Goal: Task Accomplishment & Management: Use online tool/utility

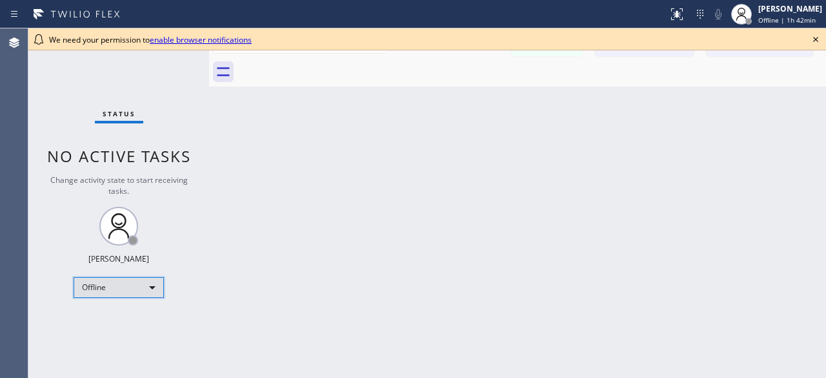
click at [159, 282] on div "Offline" at bounding box center [119, 287] width 90 height 21
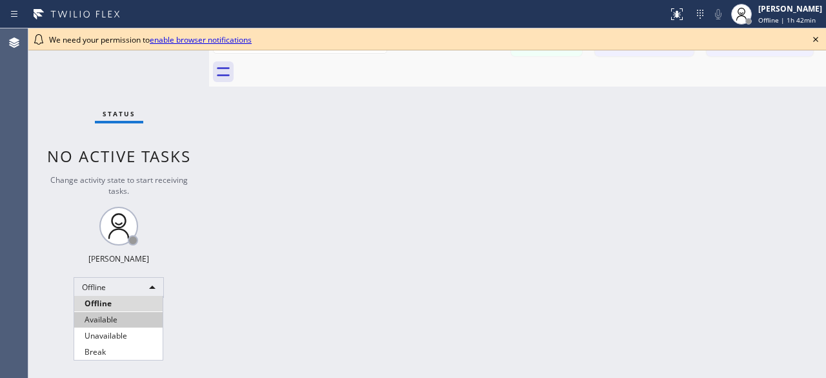
click at [108, 318] on li "Available" at bounding box center [118, 319] width 88 height 15
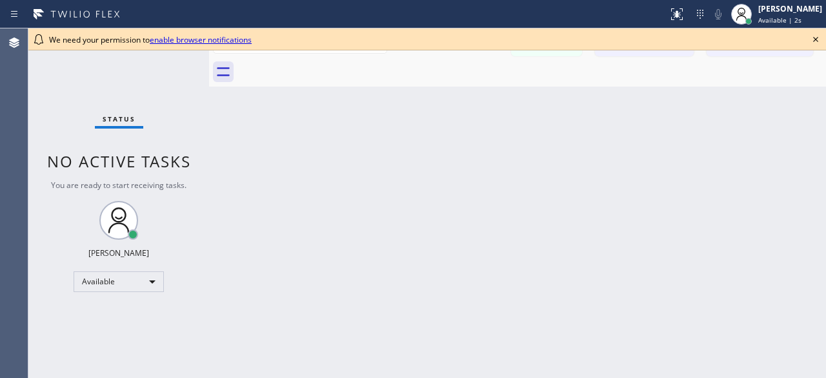
click at [819, 36] on icon at bounding box center [815, 39] width 15 height 15
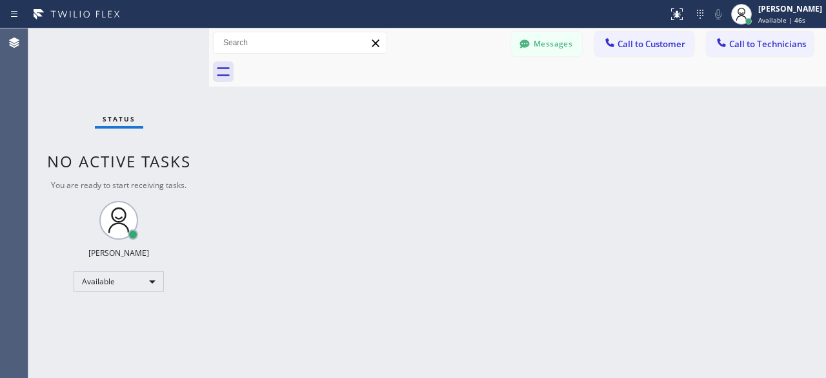
click at [44, 80] on div "Status No active tasks You are ready to start receiving tasks. [PERSON_NAME] Av…" at bounding box center [118, 202] width 181 height 349
click at [85, 86] on div "Status No active tasks You are ready to start receiving tasks. [PERSON_NAME] Av…" at bounding box center [118, 202] width 181 height 349
click at [665, 43] on span "Call to Customer" at bounding box center [652, 44] width 68 height 12
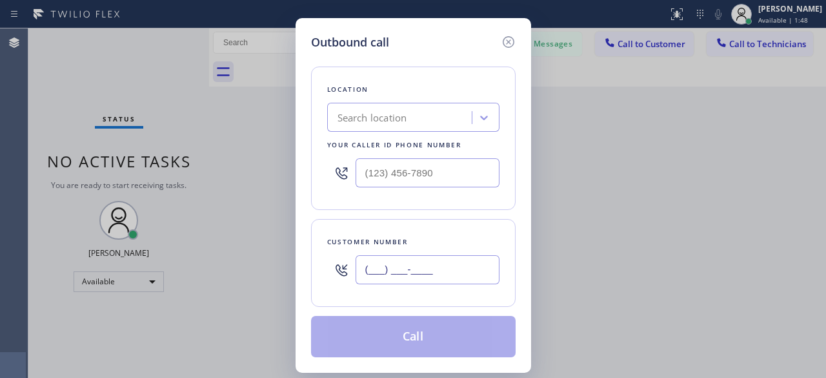
click at [400, 269] on input "(___) ___-____" at bounding box center [428, 269] width 144 height 29
paste input "714) 313-6003"
type input "[PHONE_NUMBER]"
click at [391, 119] on div "Search location" at bounding box center [373, 117] width 70 height 15
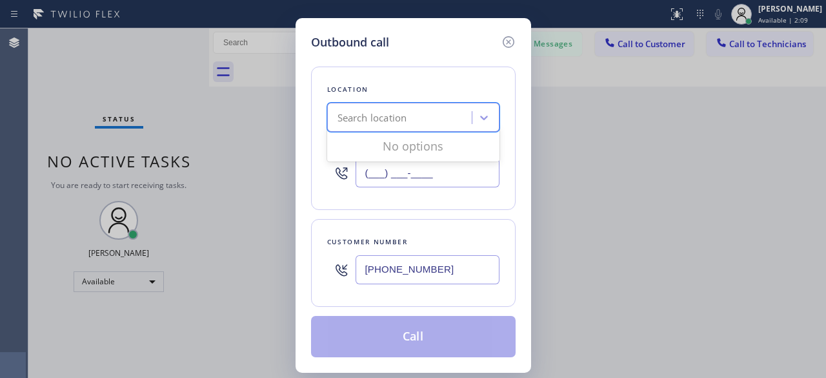
click at [399, 167] on input "(___) ___-____" at bounding box center [428, 172] width 144 height 29
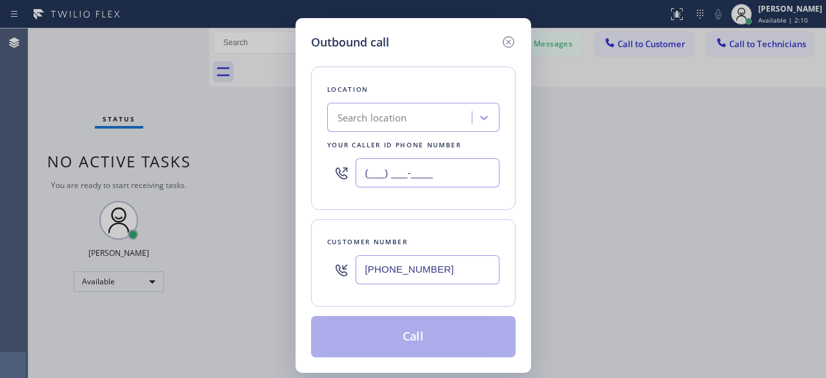
paste input "626) 247-3860"
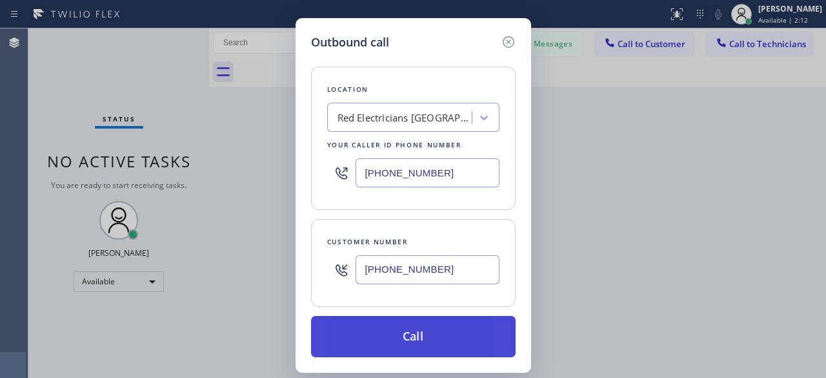
type input "[PHONE_NUMBER]"
click at [414, 338] on button "Call" at bounding box center [413, 336] width 205 height 41
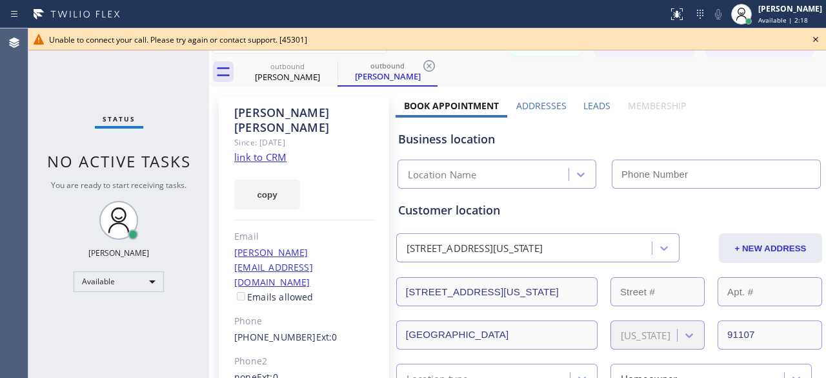
type input "[PHONE_NUMBER]"
click at [813, 37] on icon at bounding box center [815, 39] width 15 height 15
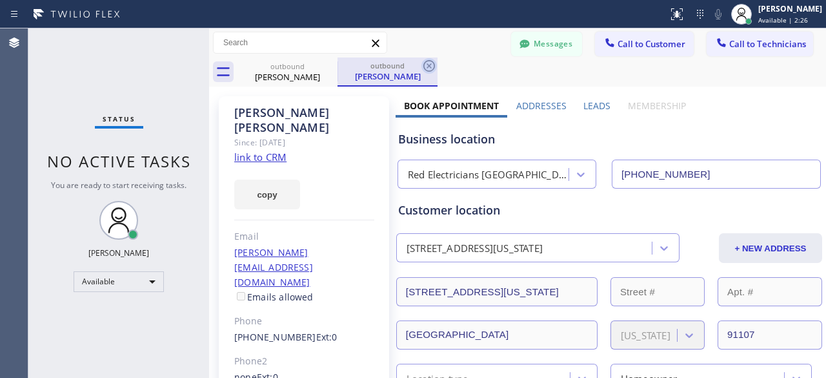
click at [427, 68] on icon at bounding box center [429, 65] width 15 height 15
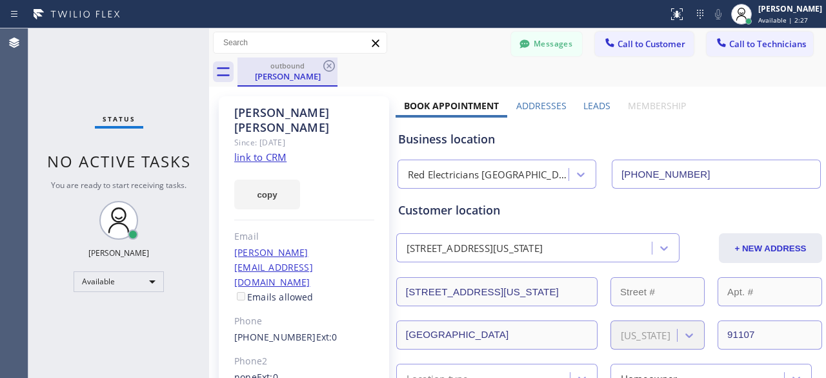
click at [287, 69] on div "outbound" at bounding box center [287, 66] width 97 height 10
click at [327, 69] on icon at bounding box center [329, 65] width 15 height 15
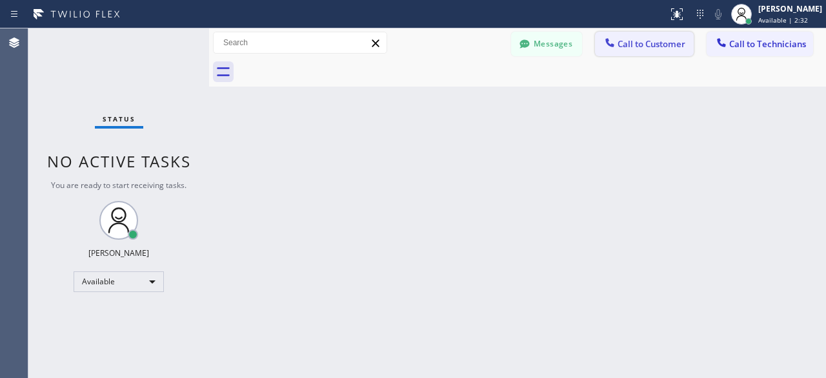
click at [644, 48] on span "Call to Customer" at bounding box center [652, 44] width 68 height 12
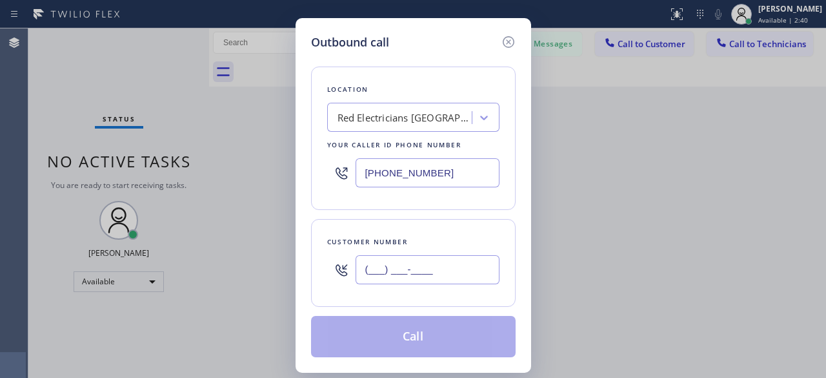
click at [394, 264] on input "(___) ___-____" at bounding box center [428, 269] width 144 height 29
paste input "714) 313-6003"
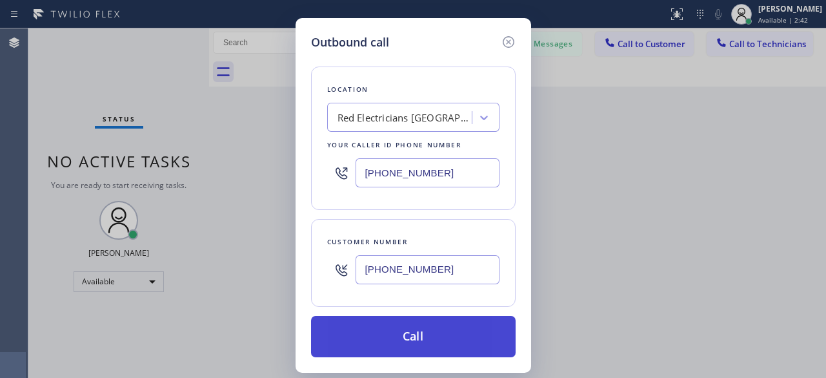
type input "[PHONE_NUMBER]"
click at [461, 334] on button "Call" at bounding box center [413, 336] width 205 height 41
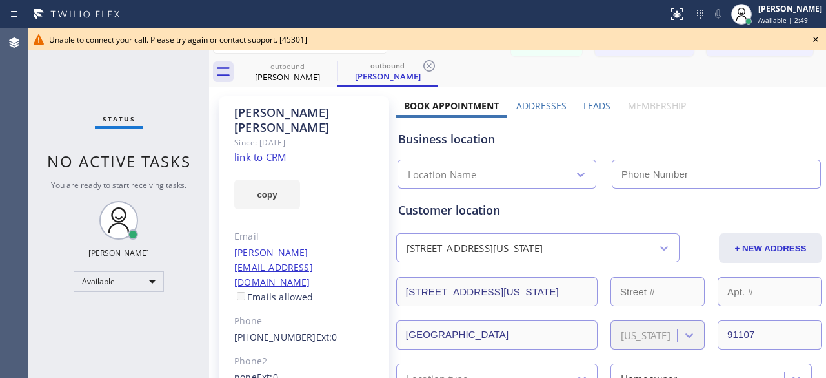
type input "[PHONE_NUMBER]"
click at [815, 39] on icon at bounding box center [816, 39] width 5 height 5
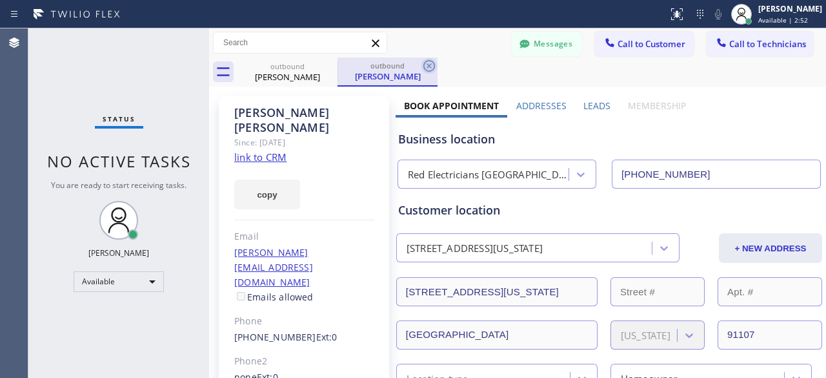
click at [430, 65] on icon at bounding box center [430, 66] width 12 height 12
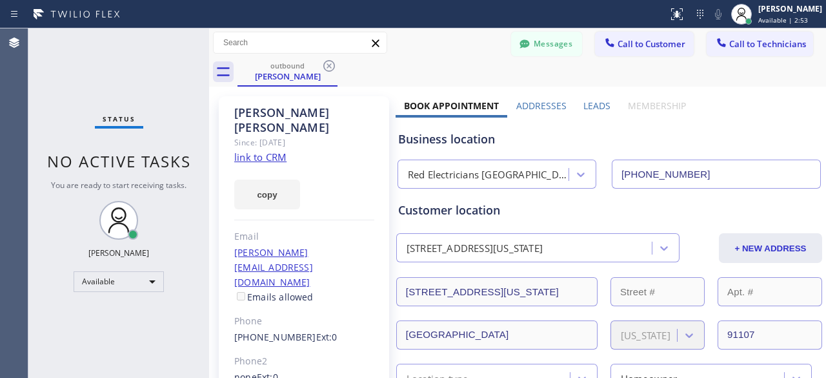
click at [331, 63] on icon at bounding box center [329, 65] width 15 height 15
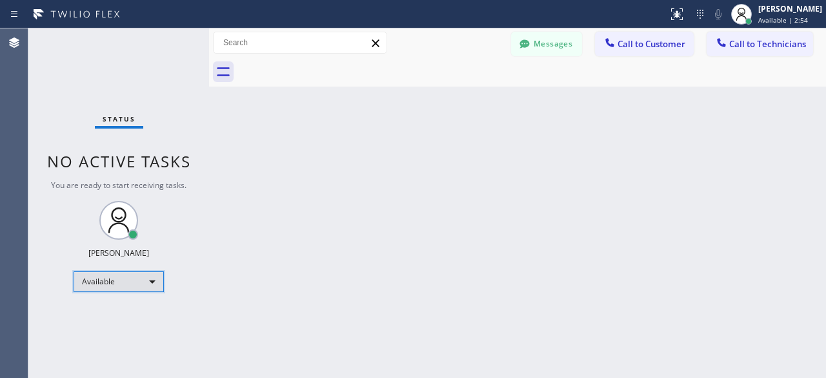
click at [155, 277] on div "Available" at bounding box center [119, 281] width 90 height 21
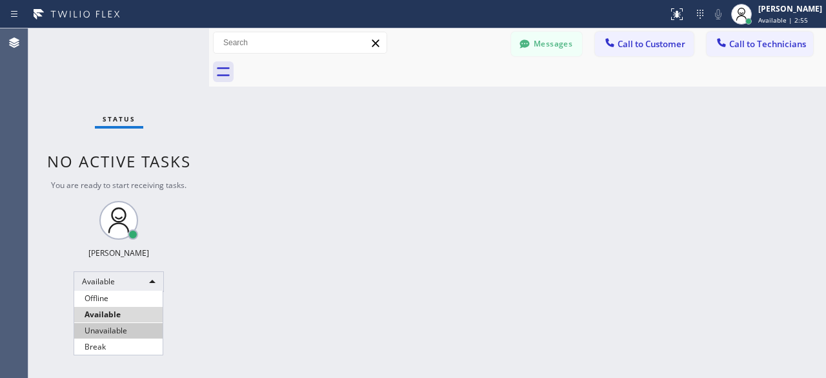
click at [119, 326] on li "Unavailable" at bounding box center [118, 330] width 88 height 15
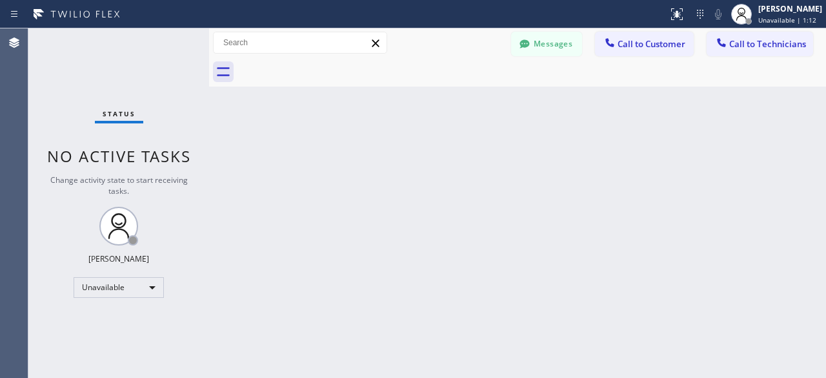
click at [34, 46] on div "Status No active tasks Change activity state to start receiving tasks. [PERSON_…" at bounding box center [118, 202] width 181 height 349
click at [32, 59] on div "Status No active tasks Change activity state to start receiving tasks. [PERSON_…" at bounding box center [118, 202] width 181 height 349
